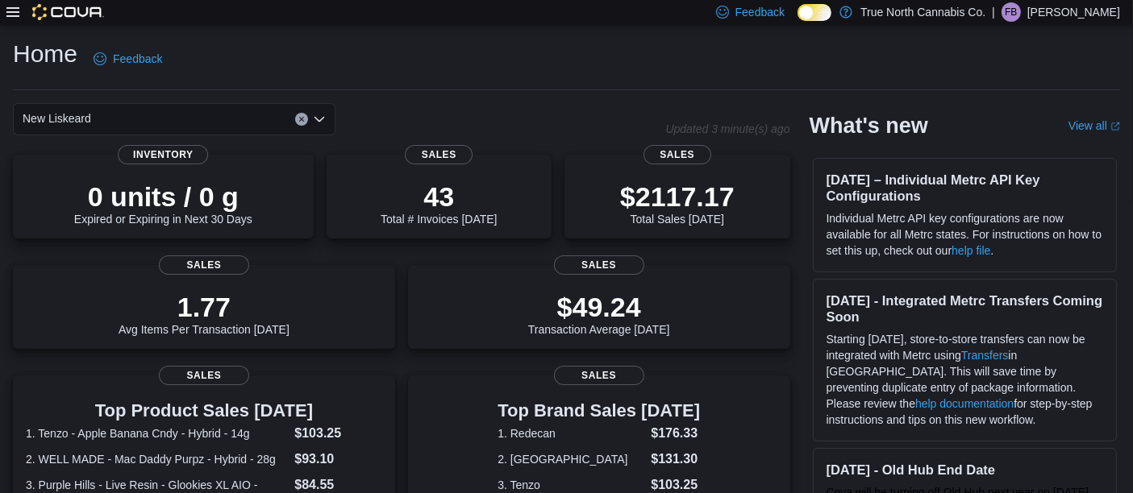
click at [15, 10] on icon at bounding box center [12, 12] width 13 height 13
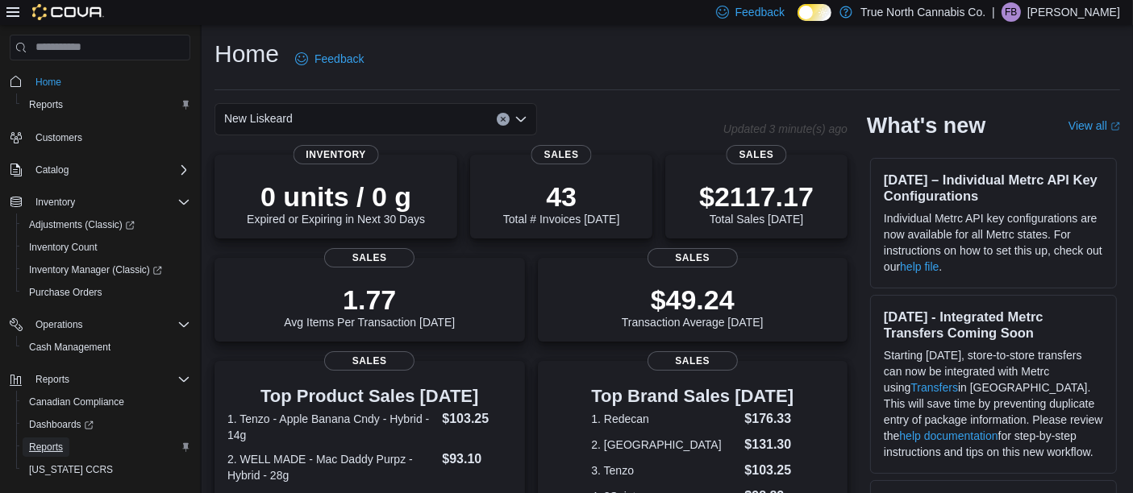
click at [44, 443] on span "Reports" at bounding box center [46, 447] width 34 height 13
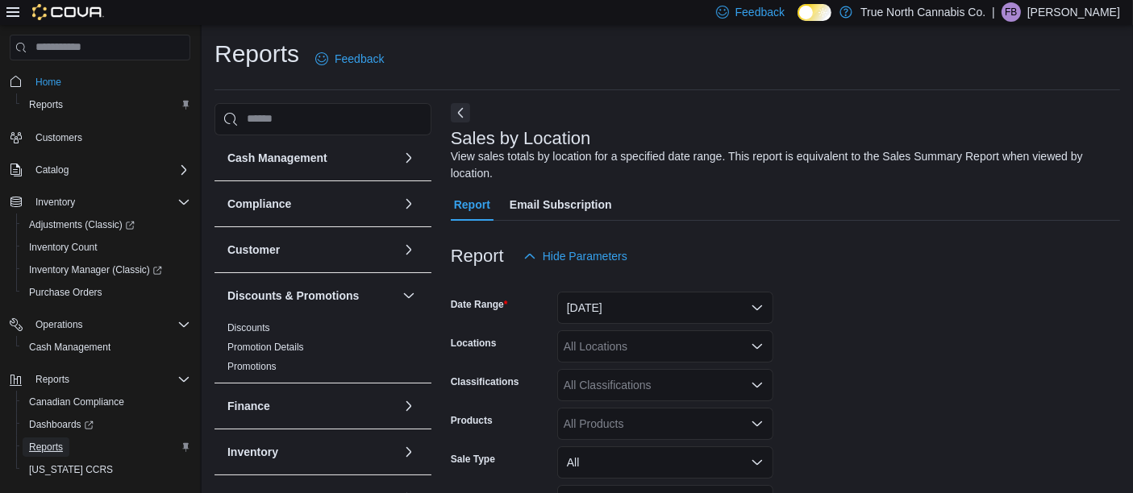
scroll to position [53, 0]
